Goal: Check status: Check status

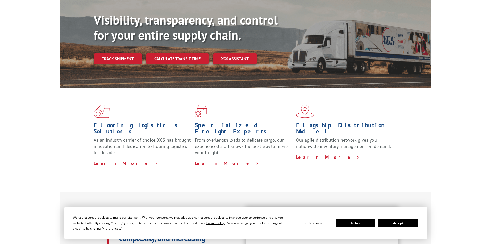
scroll to position [19, 0]
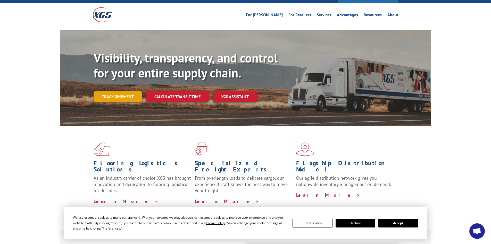
click at [138, 91] on link "Track shipment" at bounding box center [118, 96] width 48 height 11
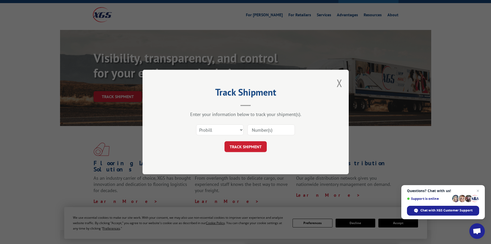
paste input "76530385"
type input "76530385"
click at [249, 148] on button "TRACK SHIPMENT" at bounding box center [246, 146] width 42 height 11
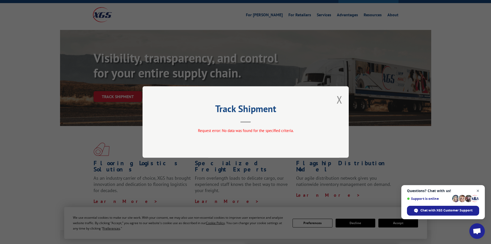
click at [478, 191] on span "Close chat" at bounding box center [478, 190] width 6 height 6
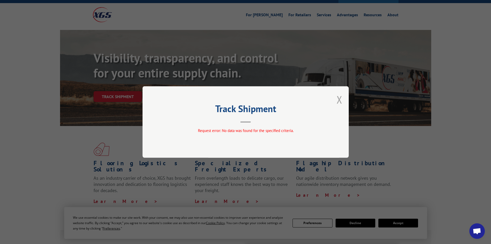
click at [341, 100] on button "Close modal" at bounding box center [340, 100] width 6 height 14
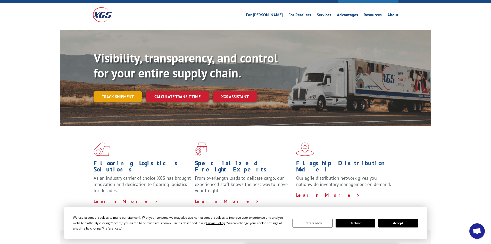
click at [139, 91] on link "Track shipment" at bounding box center [118, 96] width 48 height 11
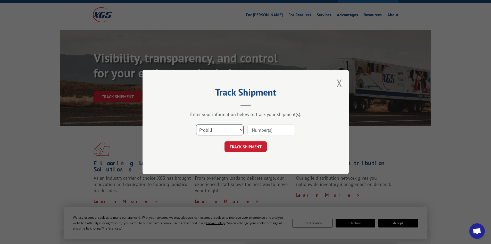
click at [220, 135] on select "Select category... Probill BOL PO" at bounding box center [219, 129] width 47 height 11
select select "po"
click at [196, 124] on select "Select category... Probill BOL PO" at bounding box center [219, 129] width 47 height 11
click at [262, 131] on input at bounding box center [271, 129] width 47 height 11
paste input "76530385"
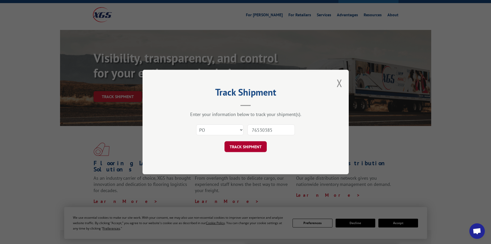
type input "76530385"
click at [258, 149] on button "TRACK SHIPMENT" at bounding box center [246, 146] width 42 height 11
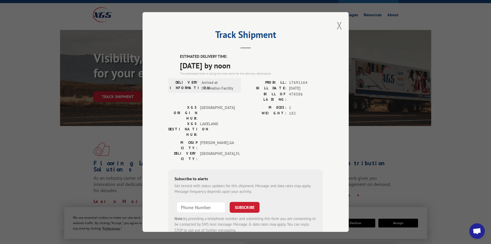
click at [338, 29] on button "Close modal" at bounding box center [340, 26] width 6 height 14
